Goal: Task Accomplishment & Management: Manage account settings

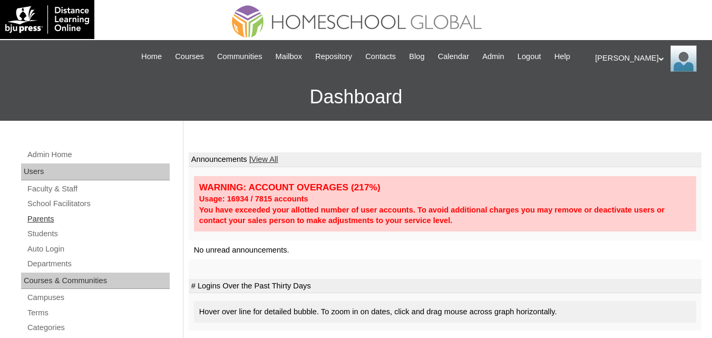
click at [42, 226] on link "Parents" at bounding box center [97, 219] width 143 height 13
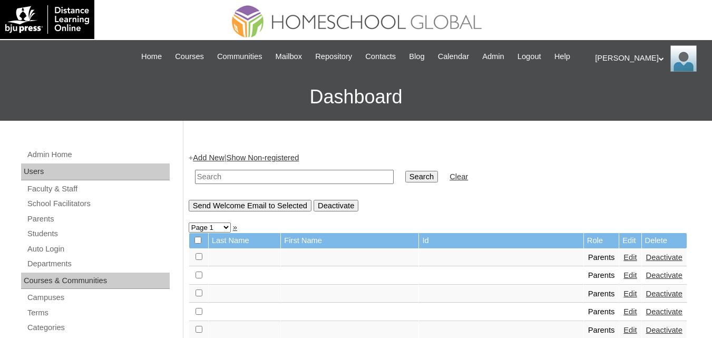
click at [265, 184] on input "text" at bounding box center [294, 177] width 199 height 14
paste input "MHP0160-TECHPH2025"
type input "MHP0160-TECHPH2025"
click at [406, 182] on input "Search" at bounding box center [422, 177] width 33 height 12
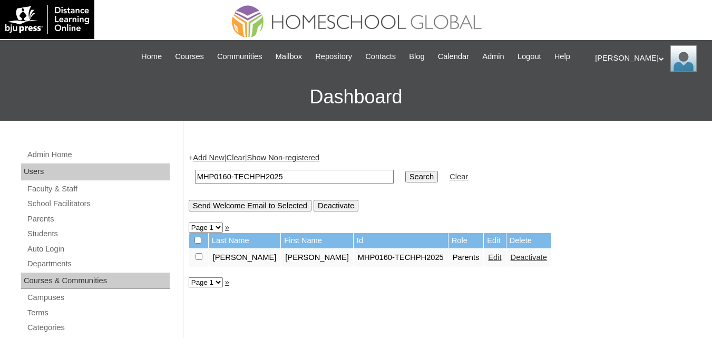
click at [488, 262] on link "Edit" at bounding box center [494, 257] width 13 height 8
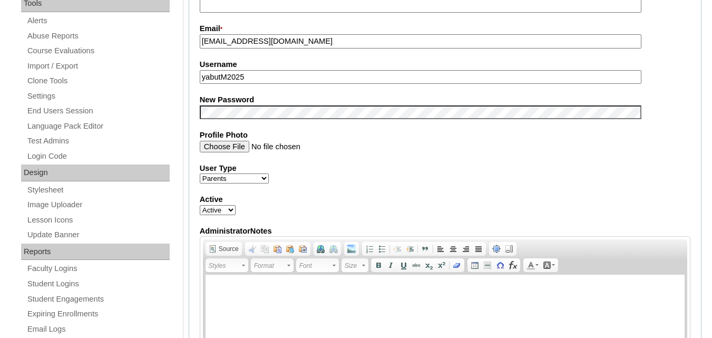
scroll to position [369, 0]
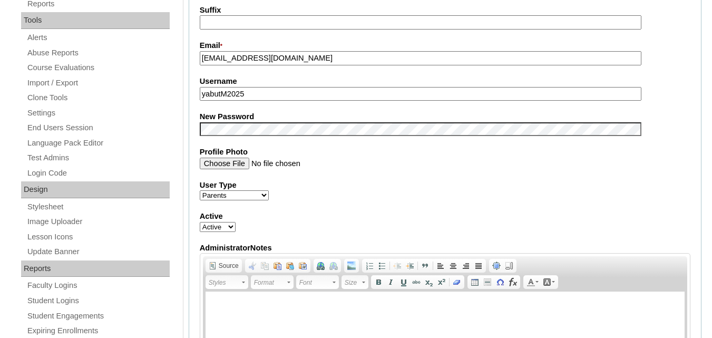
drag, startPoint x: 246, startPoint y: 107, endPoint x: 187, endPoint y: 107, distance: 58.5
click at [195, 100] on fieldset "Account Information User Id * MHP0160-TECHPH2025 Title Ms. First Name * MARY CA…" at bounding box center [445, 120] width 513 height 631
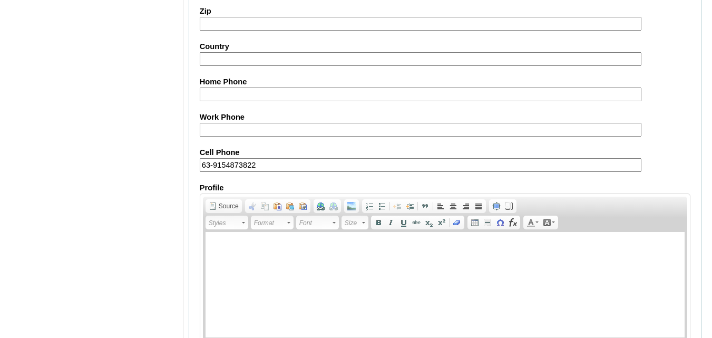
scroll to position [1060, 0]
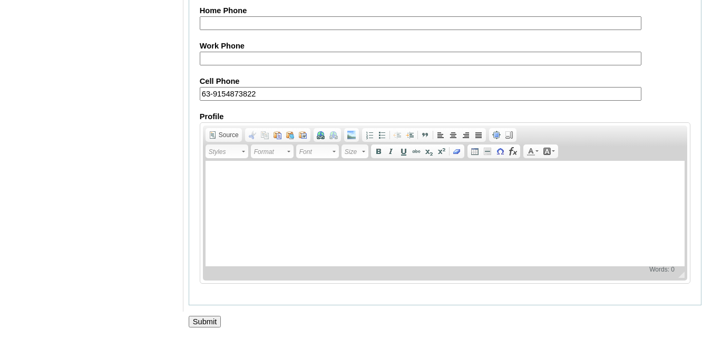
click at [214, 324] on input "Submit" at bounding box center [205, 322] width 33 height 12
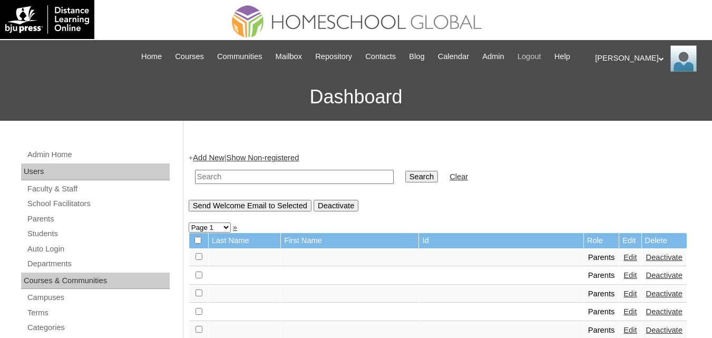
click at [542, 53] on span "Logout" at bounding box center [530, 57] width 24 height 12
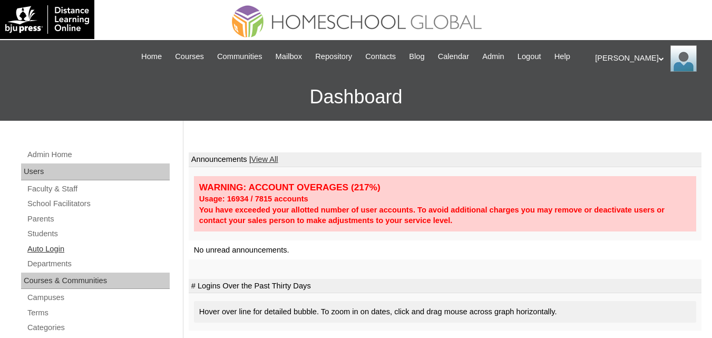
click at [50, 256] on link "Auto Login" at bounding box center [97, 249] width 143 height 13
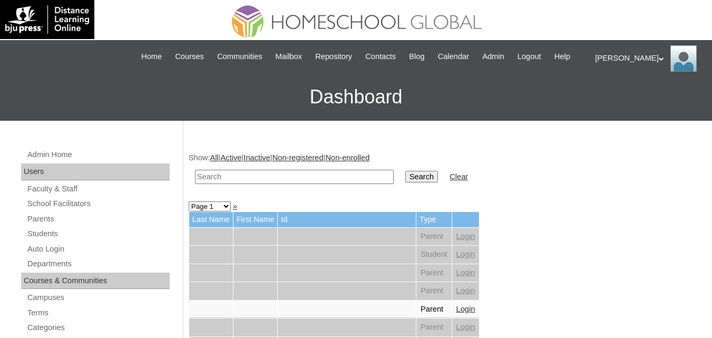
click at [253, 184] on input "text" at bounding box center [294, 177] width 199 height 14
type input "Joshua Caleb"
click at [406, 182] on input "Search" at bounding box center [422, 177] width 33 height 12
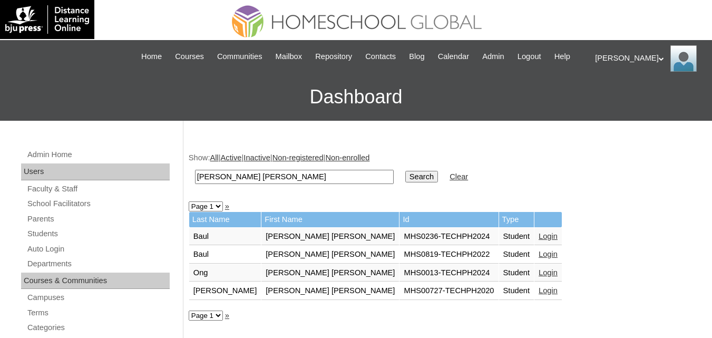
click at [539, 240] on link "Login" at bounding box center [548, 236] width 19 height 8
